Goal: Browse casually: Explore the website without a specific task or goal

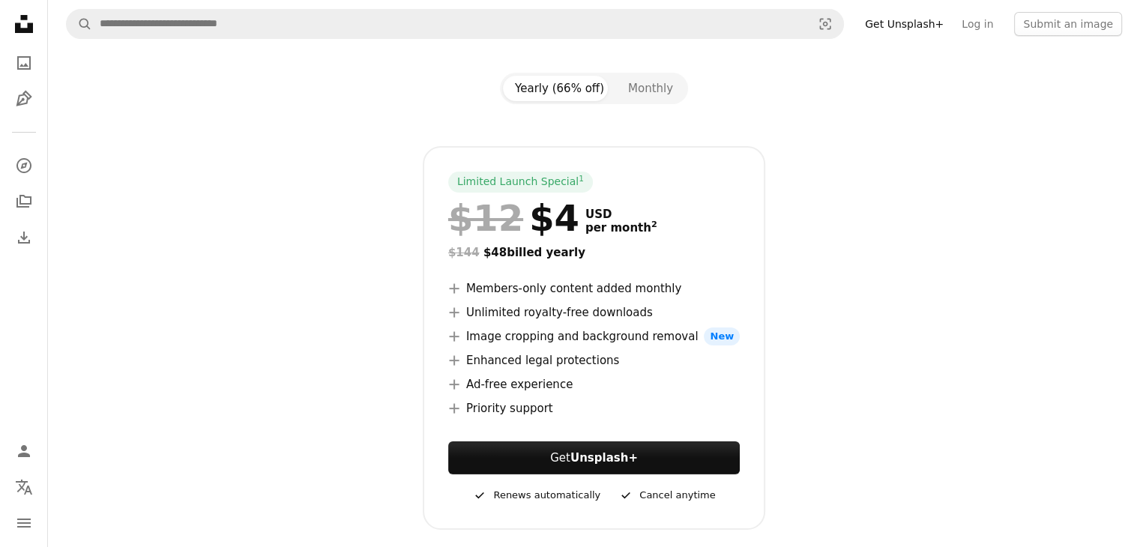
scroll to position [144, 0]
drag, startPoint x: 620, startPoint y: 414, endPoint x: 639, endPoint y: 395, distance: 26.5
click at [639, 395] on ul "A plus sign Members-only content added monthly A plus sign Unlimited royalty-fr…" at bounding box center [594, 348] width 292 height 138
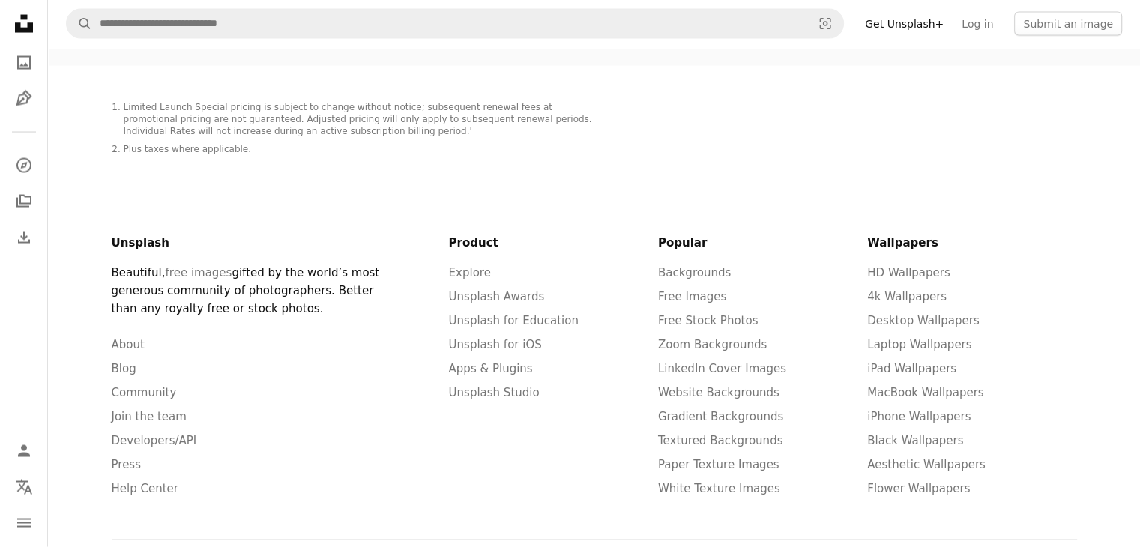
scroll to position [0, 0]
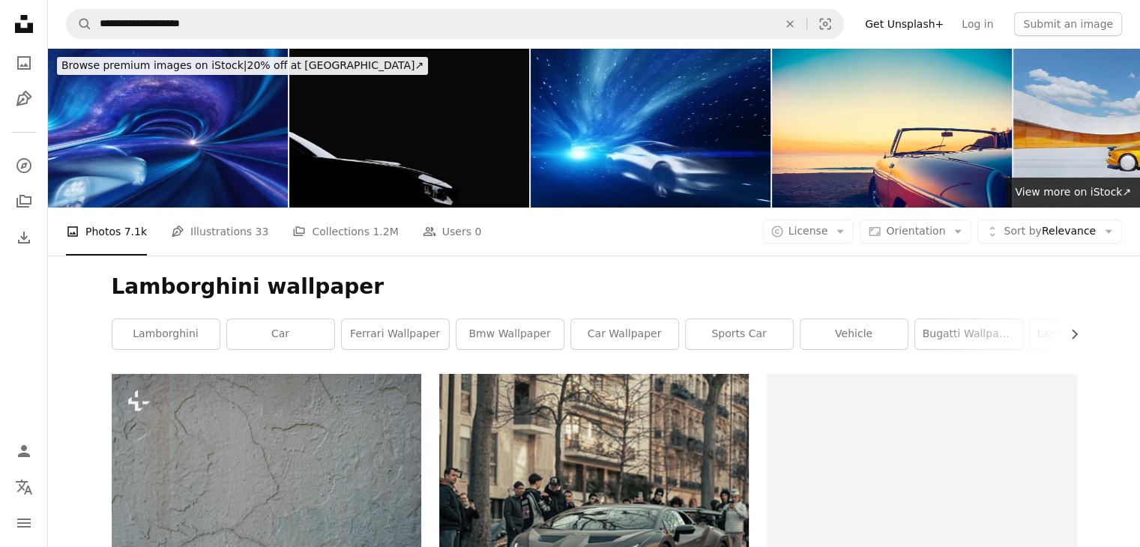
scroll to position [1414, 0]
